Goal: Task Accomplishment & Management: Manage account settings

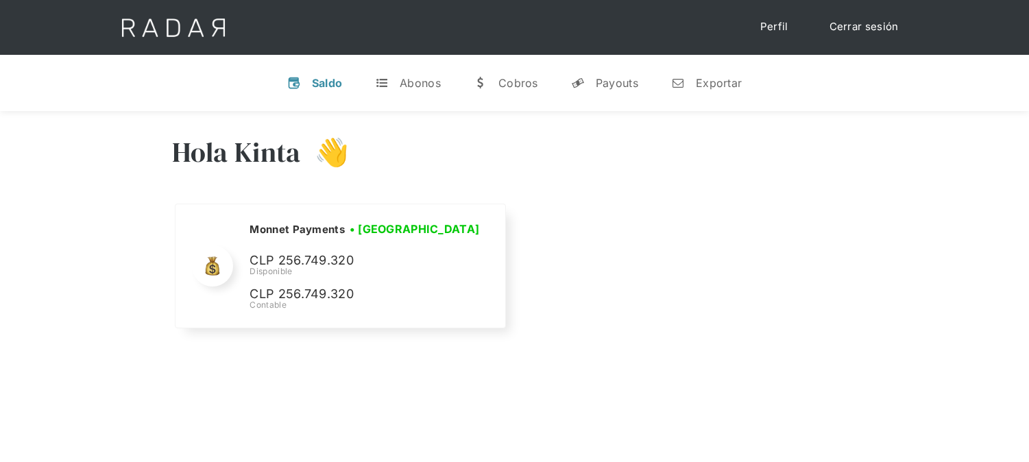
click at [834, 25] on link "Cerrar sesión" at bounding box center [864, 27] width 97 height 27
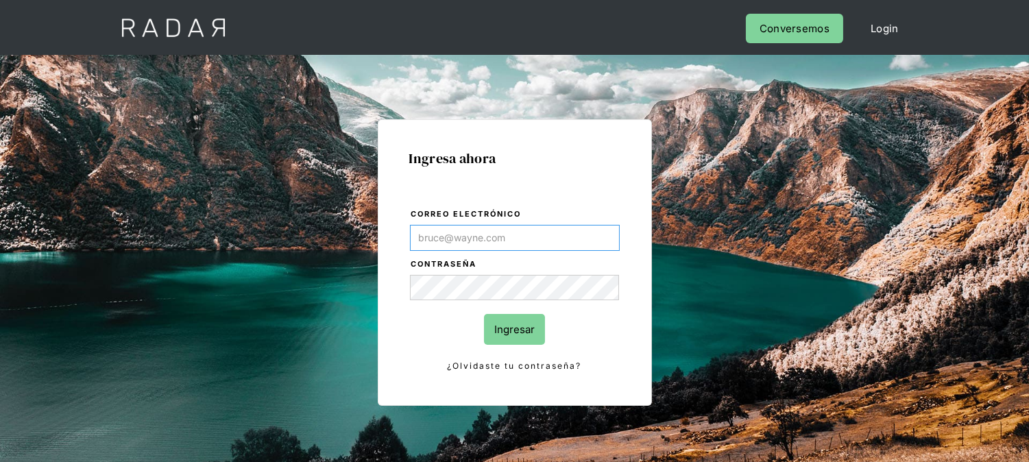
type input "[EMAIL_ADDRESS][DOMAIN_NAME]"
click at [529, 332] on input "Ingresar" at bounding box center [514, 329] width 61 height 31
